Goal: Task Accomplishment & Management: Use online tool/utility

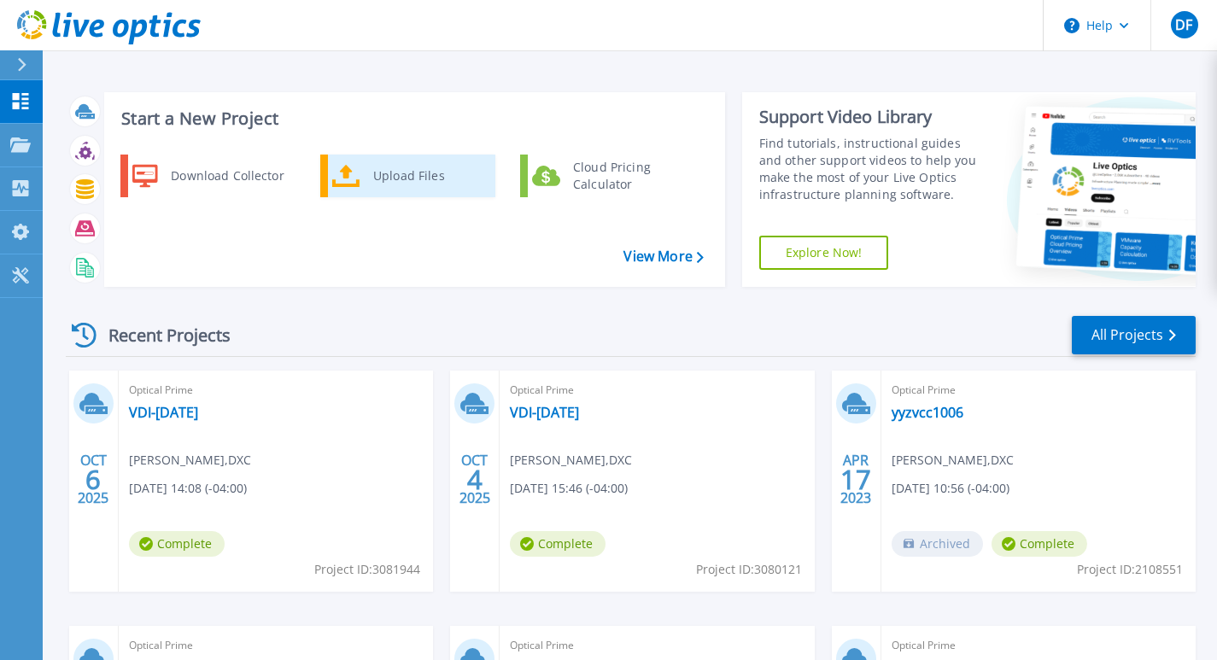
click at [379, 173] on div "Upload Files" at bounding box center [428, 176] width 126 height 34
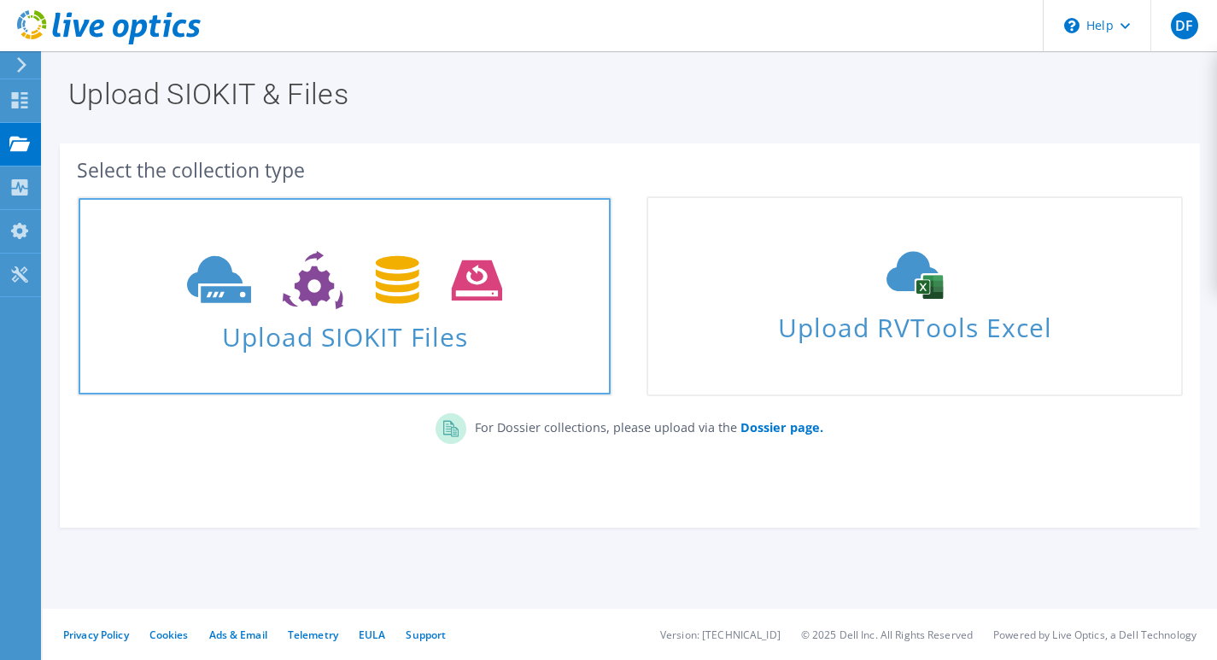
click at [294, 336] on span "Upload SIOKIT Files" at bounding box center [345, 331] width 532 height 37
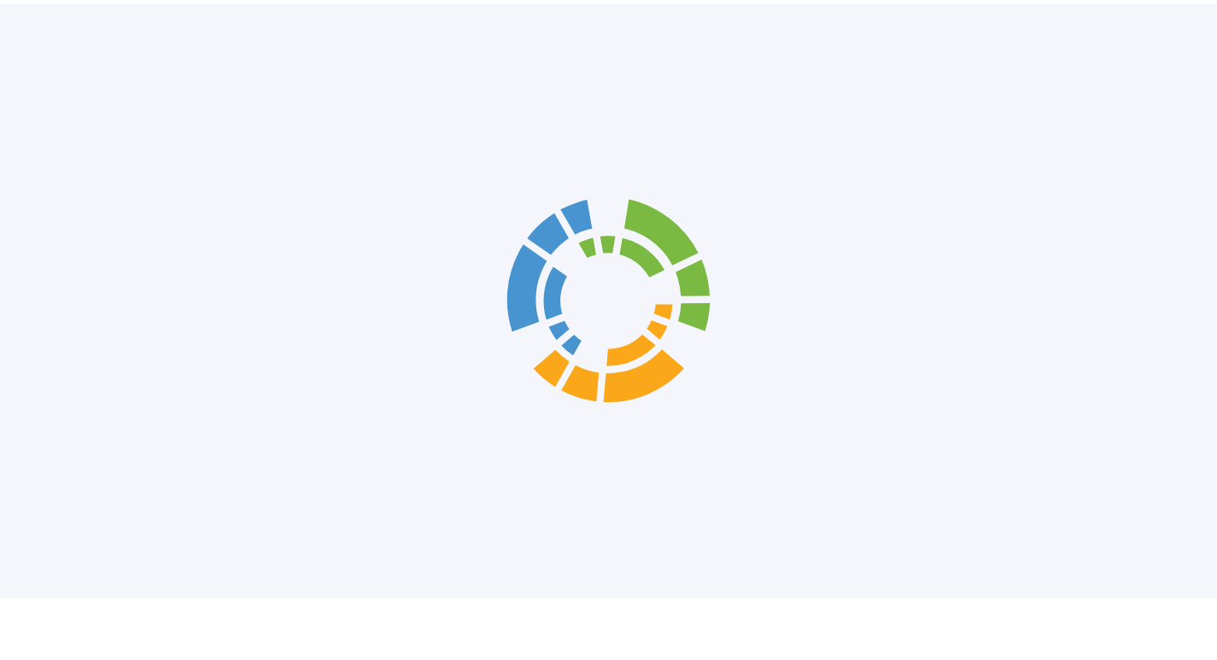
scroll to position [20, 0]
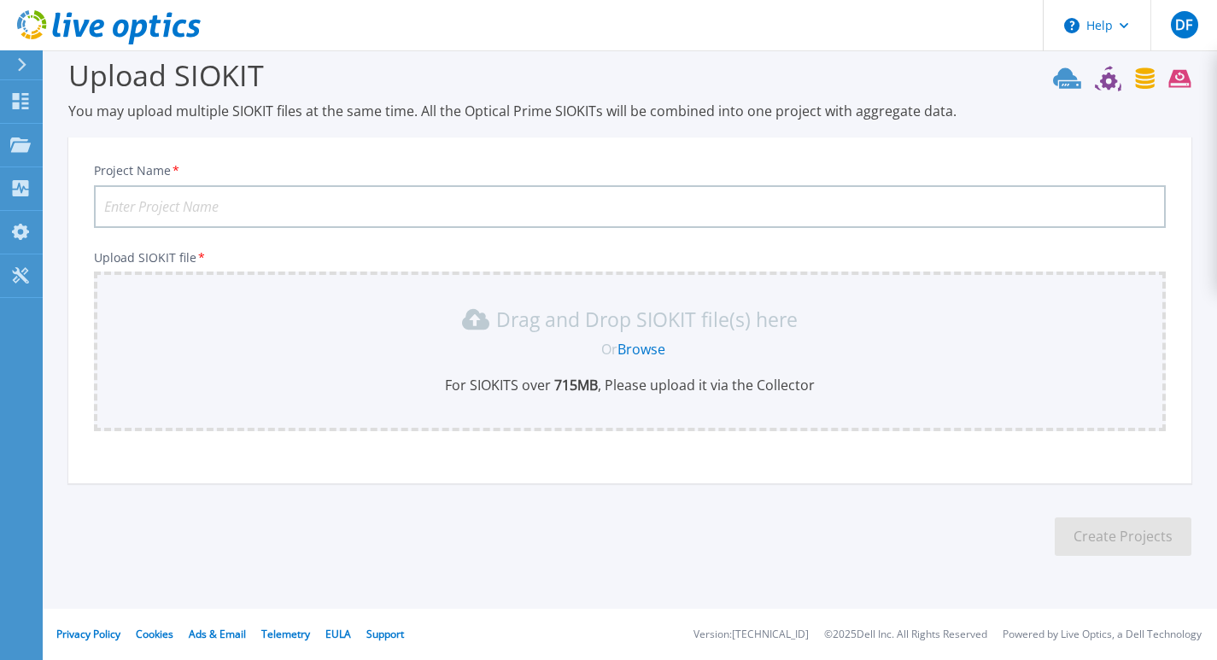
click at [642, 346] on link "Browse" at bounding box center [641, 349] width 48 height 19
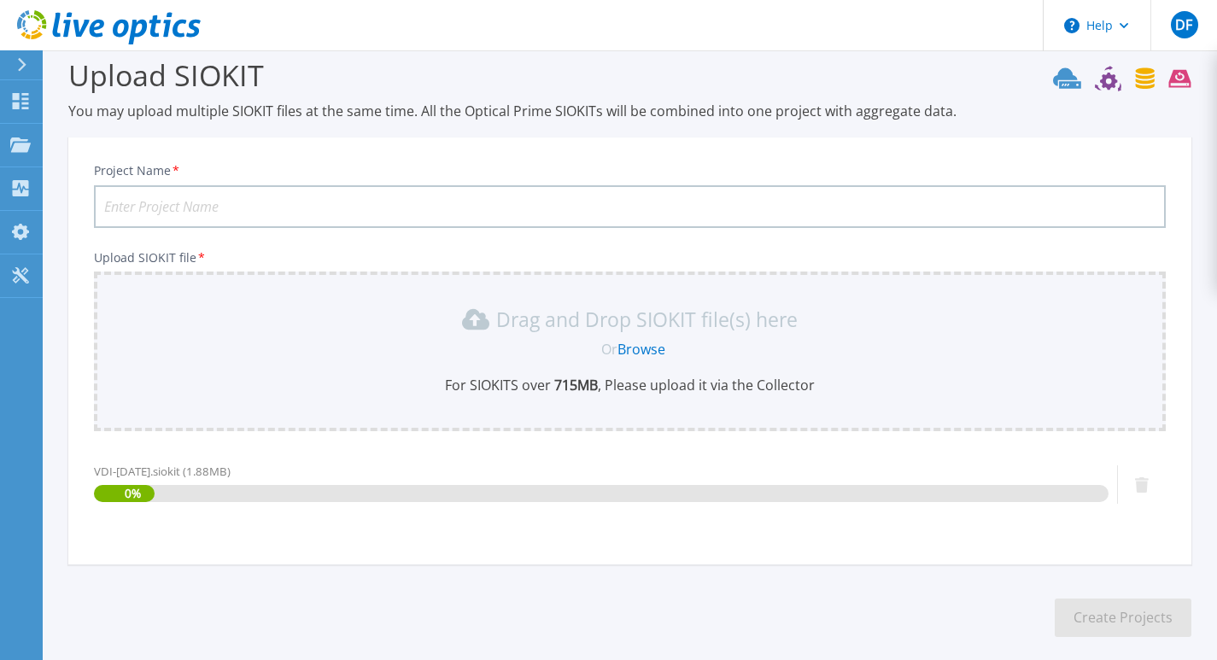
scroll to position [102, 0]
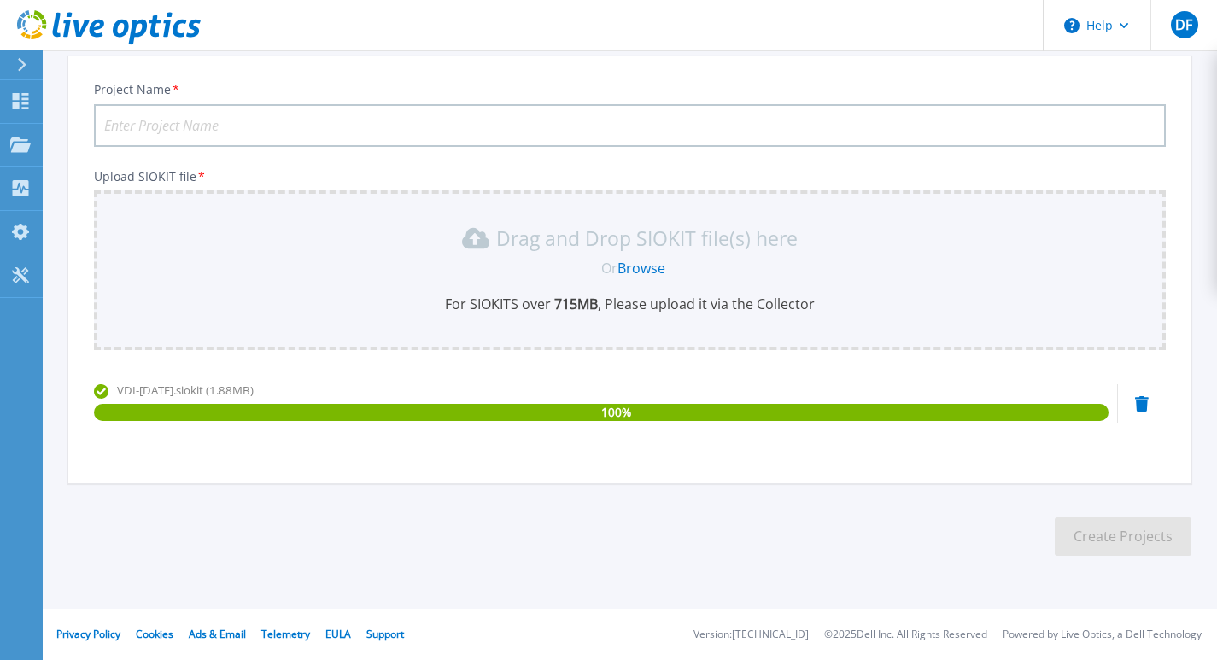
click at [242, 122] on input "Project Name *" at bounding box center [630, 125] width 1072 height 43
paste input "VDI-[DATE]"
type input "VDI-[DATE]"
click at [1087, 531] on button "Create Projects" at bounding box center [1122, 536] width 137 height 38
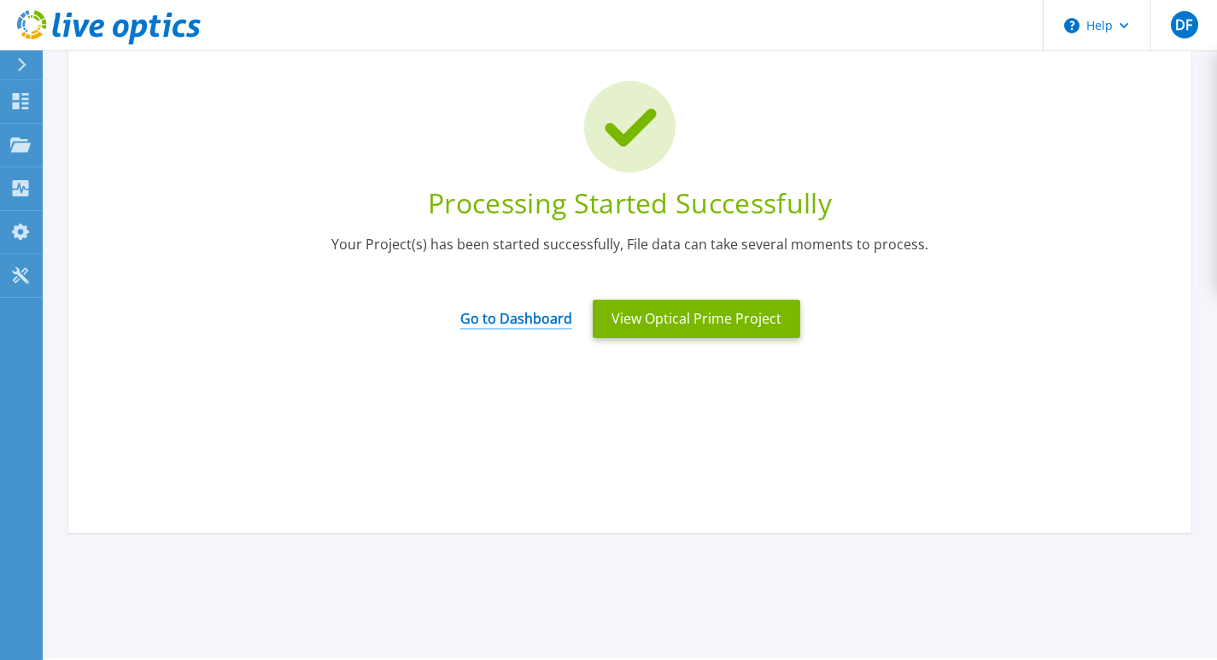
click at [476, 322] on link "Go to Dashboard" at bounding box center [516, 312] width 112 height 33
